Goal: Download file/media

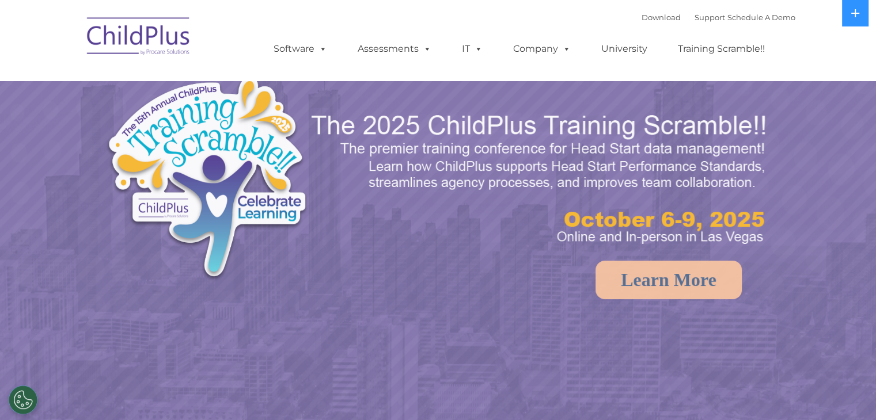
select select "MEDIUM"
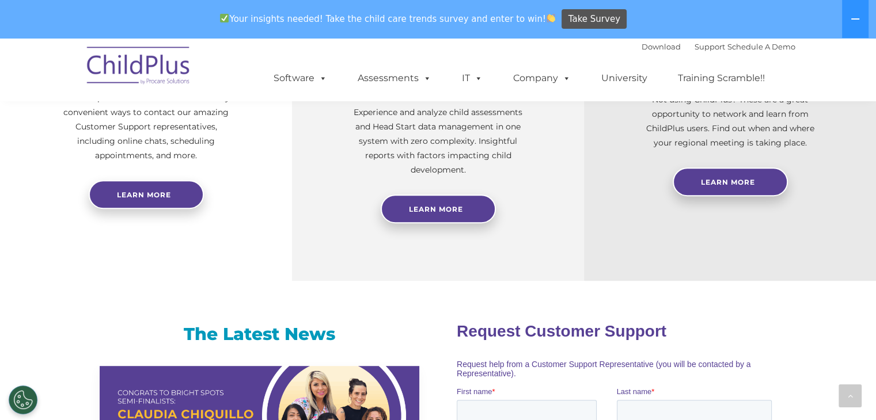
scroll to position [333, 0]
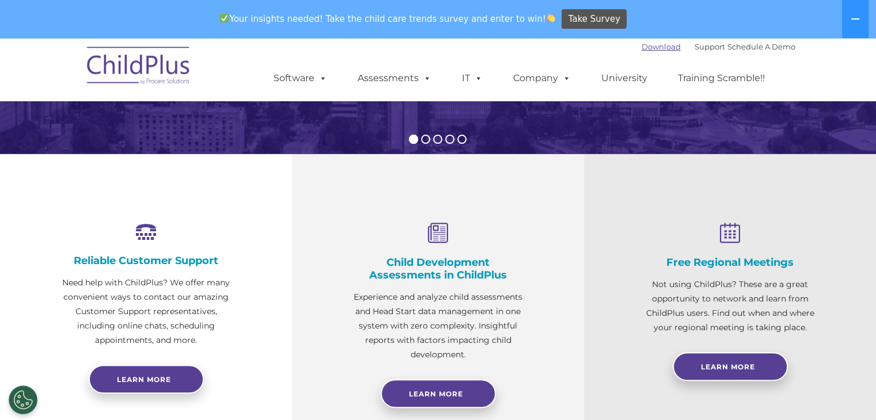
click at [641, 49] on link "Download" at bounding box center [660, 46] width 39 height 9
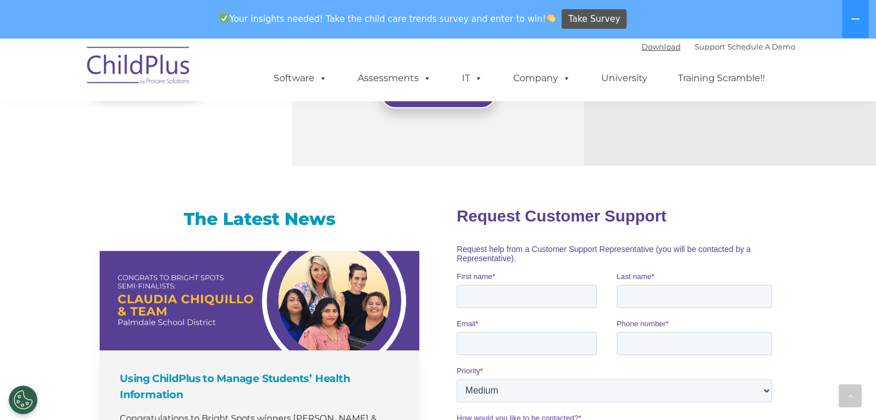
scroll to position [0, 0]
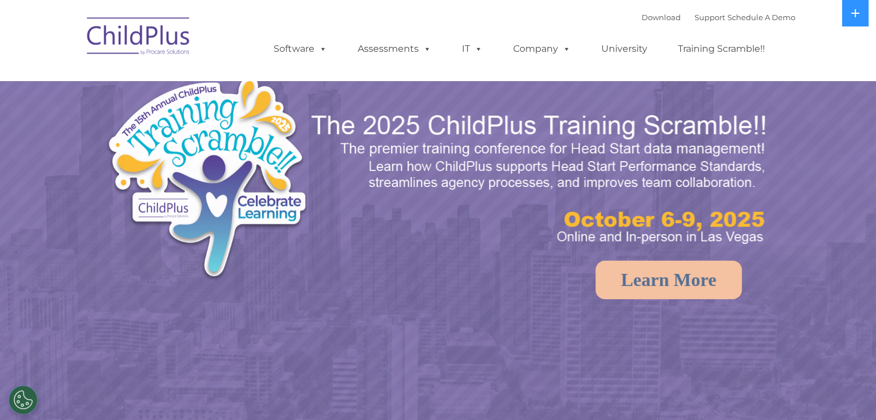
select select "MEDIUM"
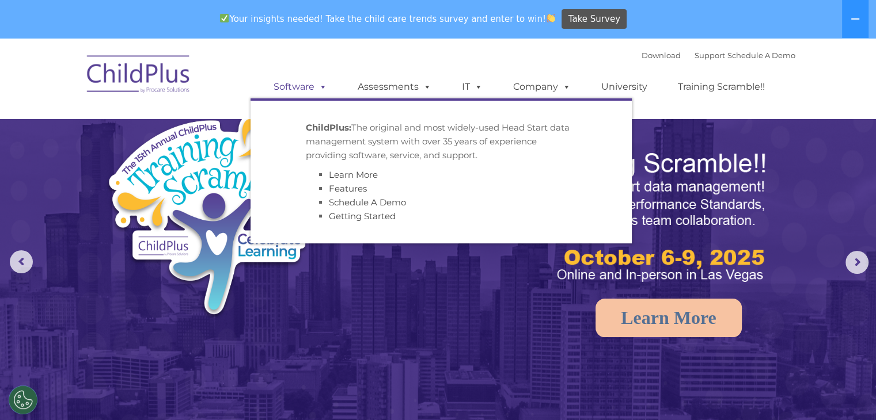
click at [318, 92] on span at bounding box center [320, 86] width 13 height 11
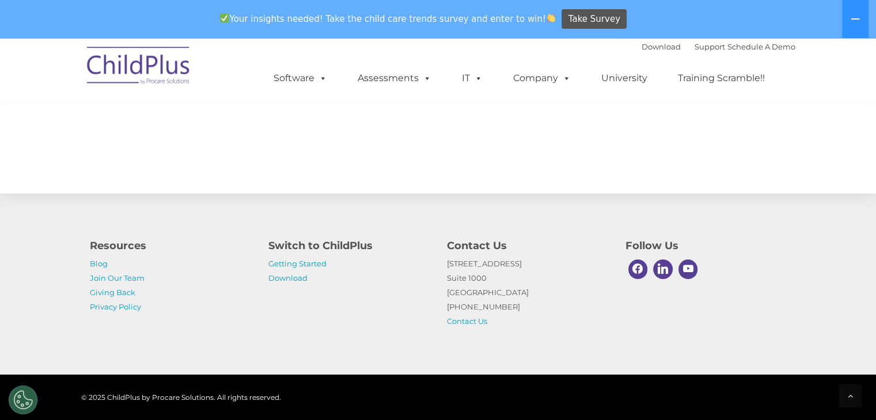
scroll to position [1302, 0]
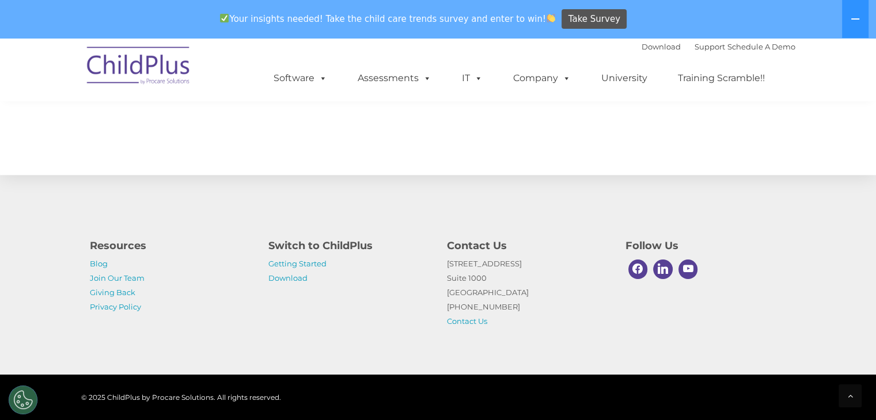
click at [292, 283] on p "Getting Started Download" at bounding box center [348, 271] width 161 height 29
click at [296, 273] on link "Download" at bounding box center [287, 277] width 39 height 9
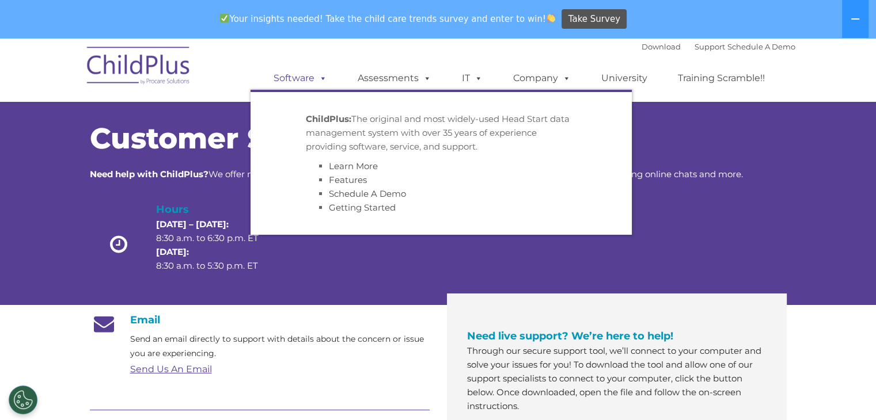
click at [302, 71] on link "Software" at bounding box center [300, 78] width 77 height 23
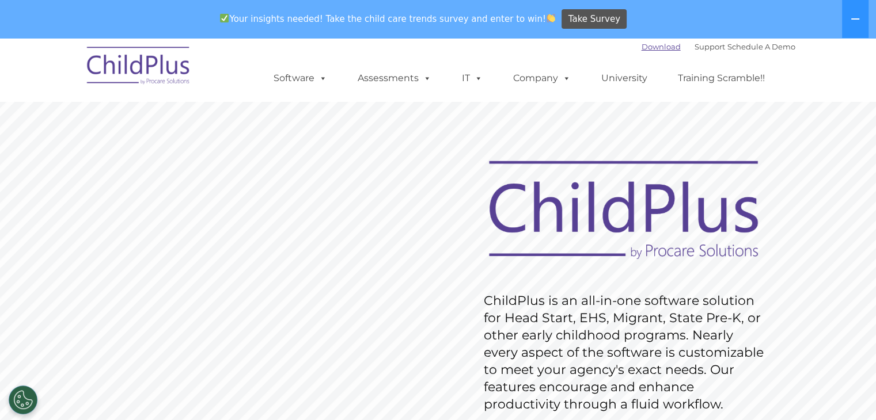
click at [652, 44] on link "Download" at bounding box center [660, 46] width 39 height 9
